Goal: Task Accomplishment & Management: Use online tool/utility

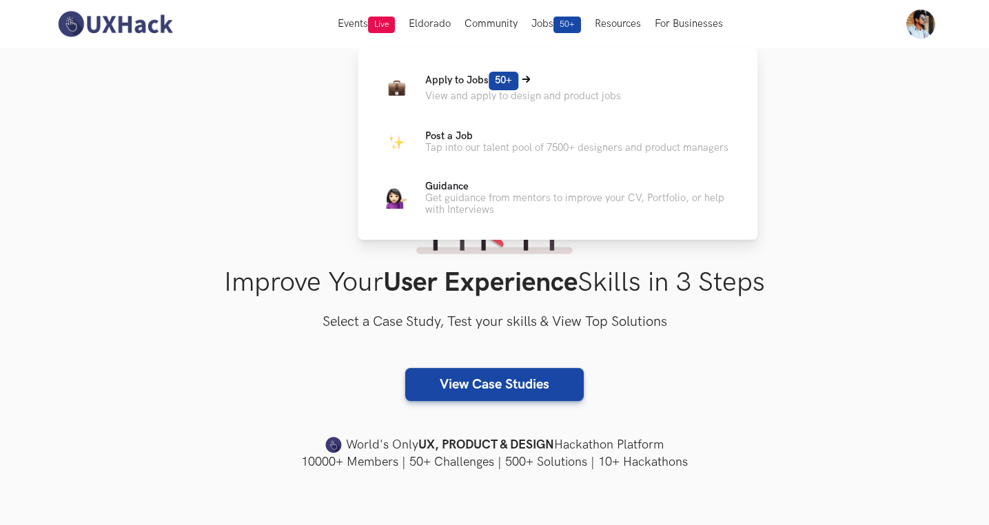
click at [459, 78] on span "Apply to Jobs 50+" at bounding box center [471, 80] width 93 height 12
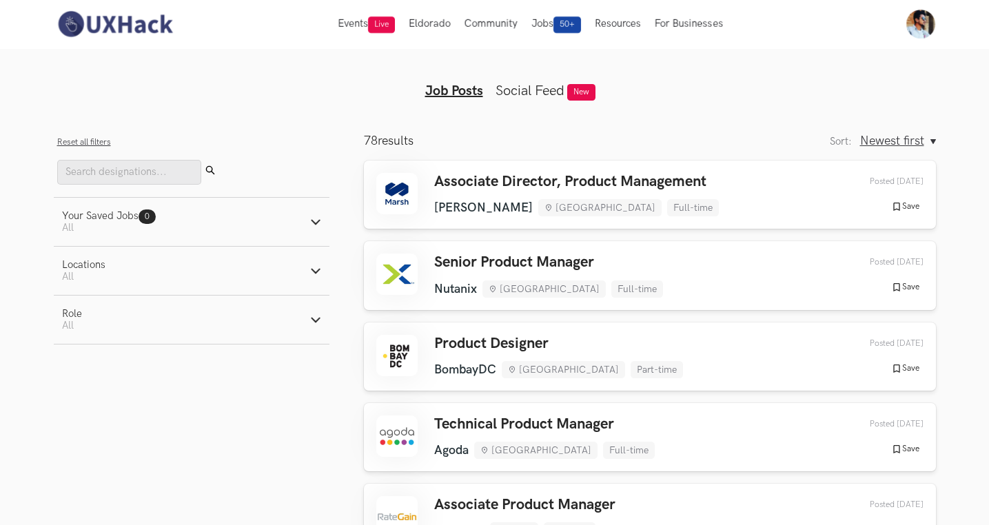
click at [227, 220] on button "Your Saved Jobs 0 Jobs Active filters: All" at bounding box center [192, 222] width 276 height 48
click at [285, 332] on button "Role Active filters: All" at bounding box center [192, 320] width 276 height 48
click at [72, 398] on label "Design" at bounding box center [87, 392] width 51 height 14
click at [72, 398] on input "Design" at bounding box center [68, 391] width 13 height 13
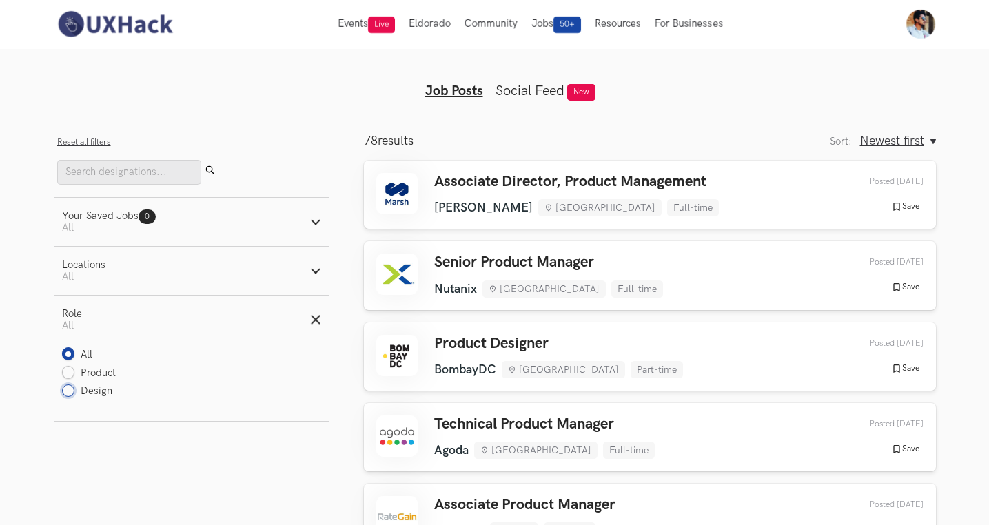
radio input "true"
